Goal: Task Accomplishment & Management: Complete application form

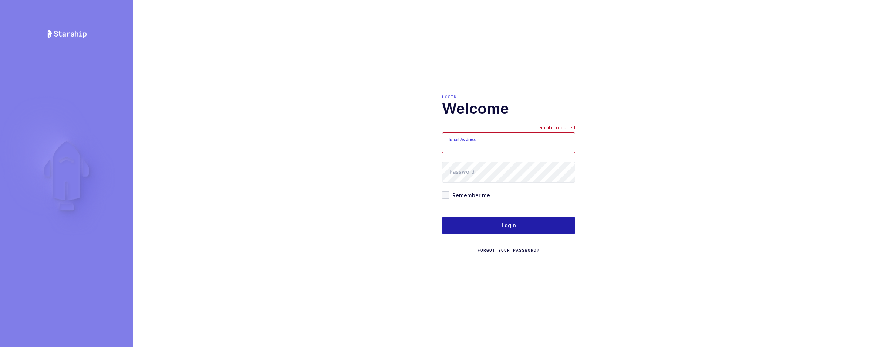
type input "sameer@janustrade.com"
click at [529, 219] on button "Login" at bounding box center [508, 226] width 133 height 18
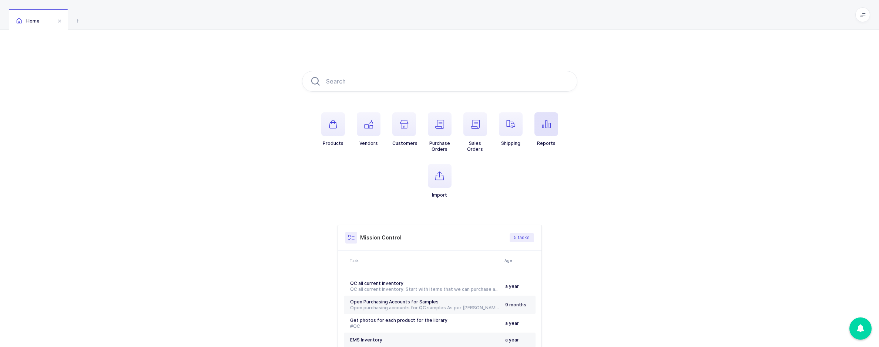
click at [545, 124] on icon "button" at bounding box center [546, 124] width 9 height 9
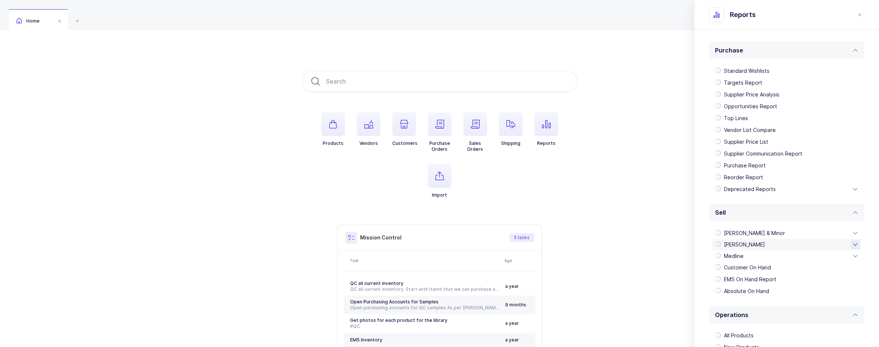
click at [754, 248] on div "[PERSON_NAME]" at bounding box center [786, 245] width 149 height 12
click at [758, 315] on div "Schein EDI 850" at bounding box center [786, 316] width 143 height 12
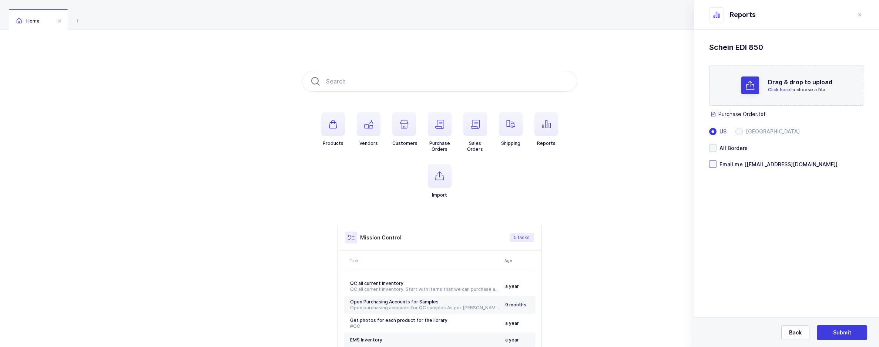
click at [715, 165] on span at bounding box center [712, 164] width 7 height 7
click at [716, 161] on input "Email me [[EMAIL_ADDRESS][DOMAIN_NAME]]" at bounding box center [716, 161] width 0 height 0
click at [831, 330] on button "Submit" at bounding box center [842, 333] width 50 height 15
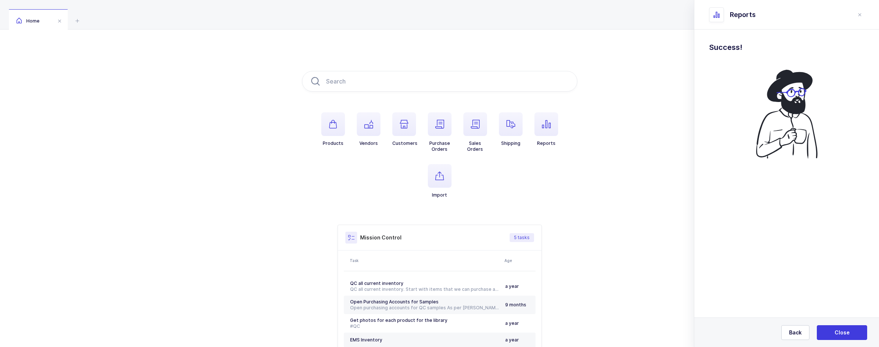
drag, startPoint x: 554, startPoint y: 311, endPoint x: 475, endPoint y: 289, distance: 81.8
click at [554, 311] on div "Mission Control 5 tasks Task Age QC all current inventory QC all current invent…" at bounding box center [439, 299] width 275 height 148
click at [197, 280] on div "Products Vendors Customers Purchase Orders Sales Orders Shipping Reports Import…" at bounding box center [439, 222] width 879 height 384
click at [862, 17] on icon "close drawer" at bounding box center [860, 15] width 6 height 6
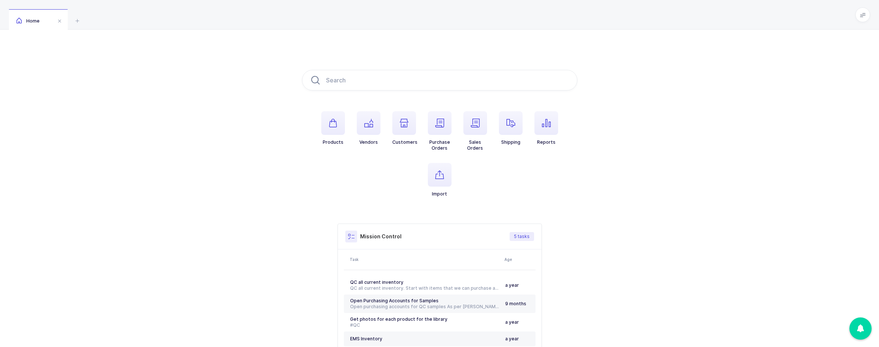
click at [293, 270] on div "Products Vendors Customers Purchase Orders Sales Orders Shipping Reports Import…" at bounding box center [439, 220] width 879 height 384
